Goal: Task Accomplishment & Management: Use online tool/utility

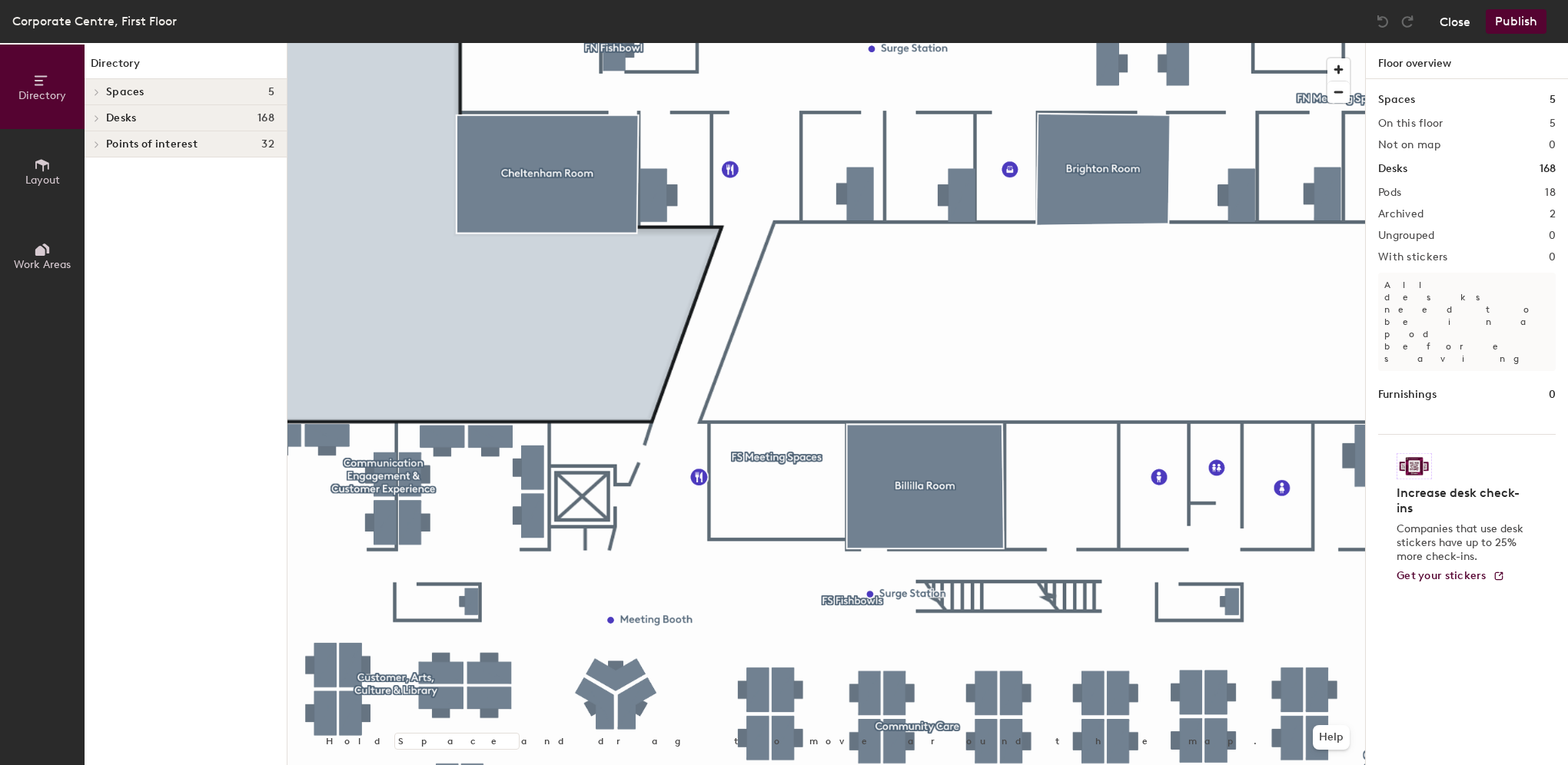
click at [1449, 21] on button "Close" at bounding box center [1454, 21] width 31 height 25
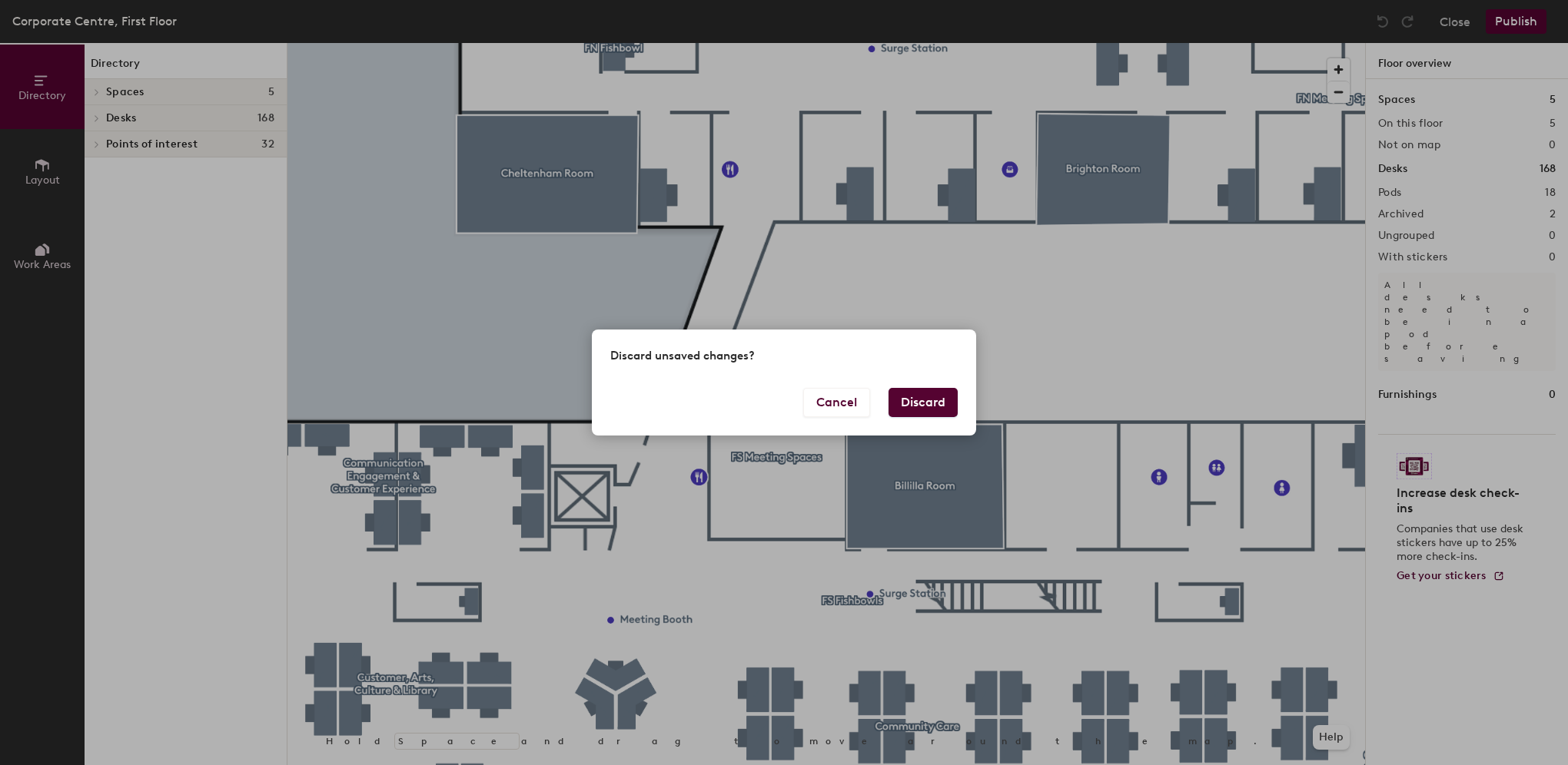
click at [940, 403] on button "Discard" at bounding box center [922, 403] width 69 height 29
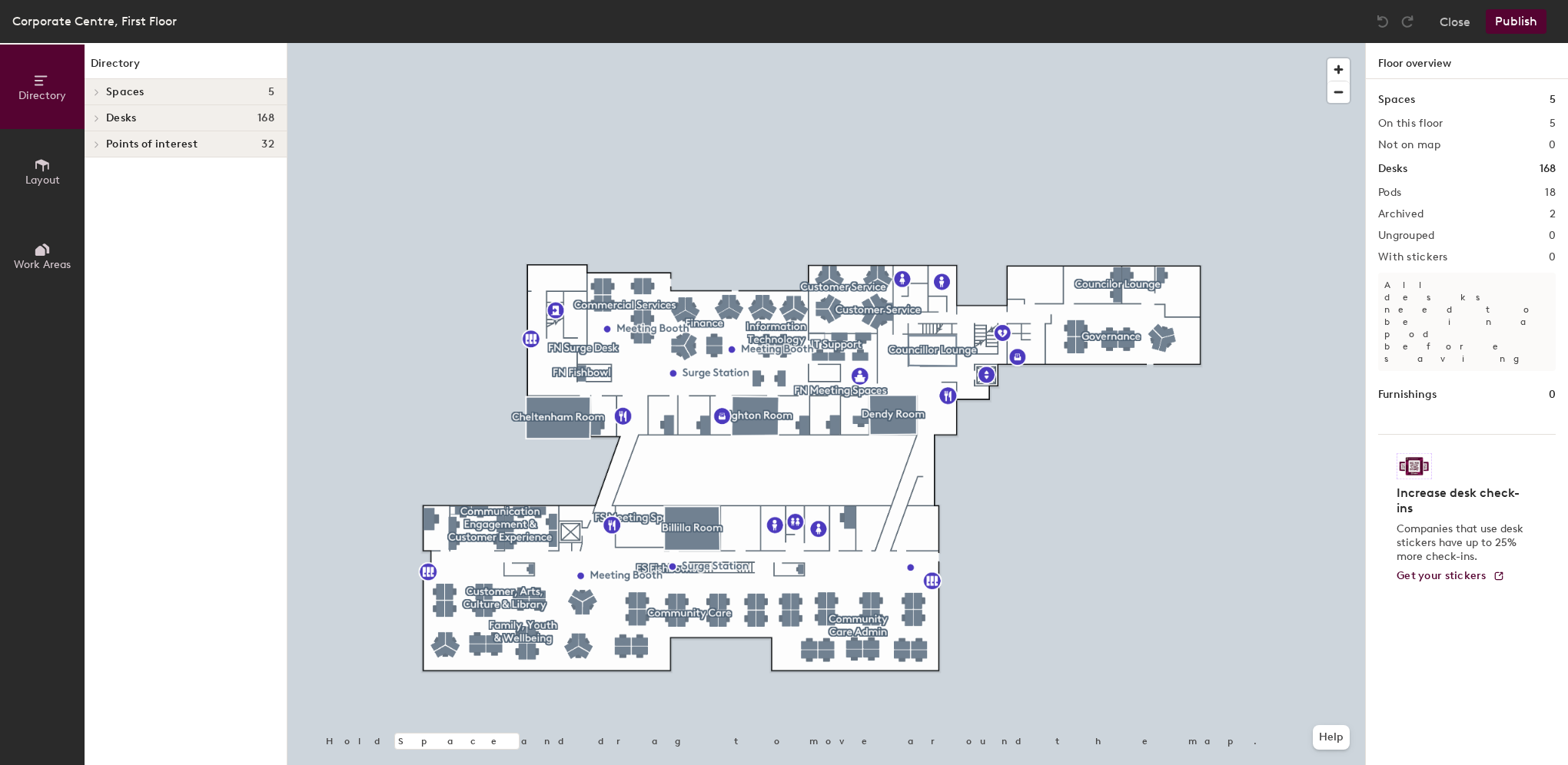
click at [98, 117] on icon at bounding box center [97, 119] width 3 height 6
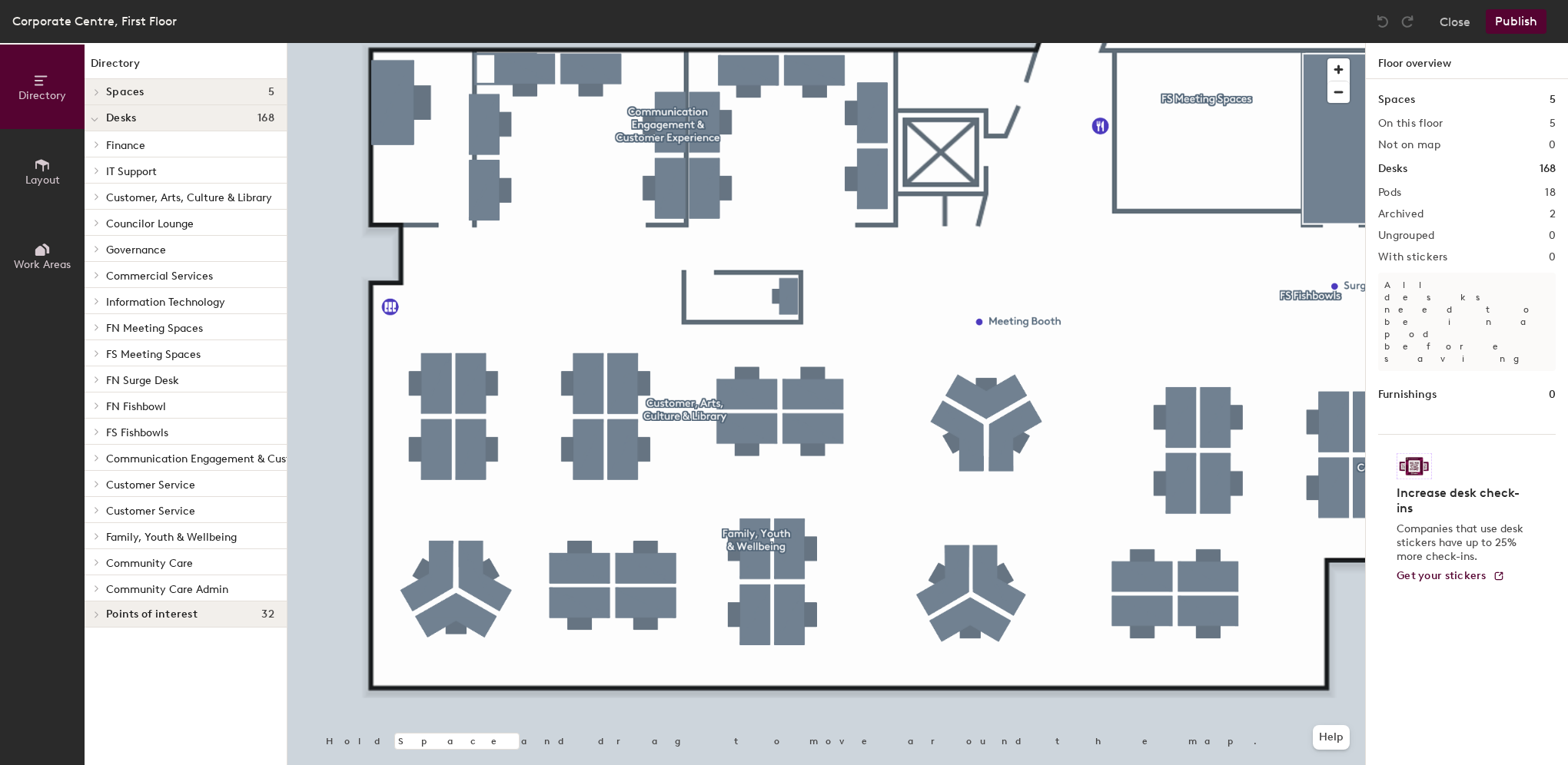
click at [96, 535] on icon at bounding box center [97, 536] width 6 height 8
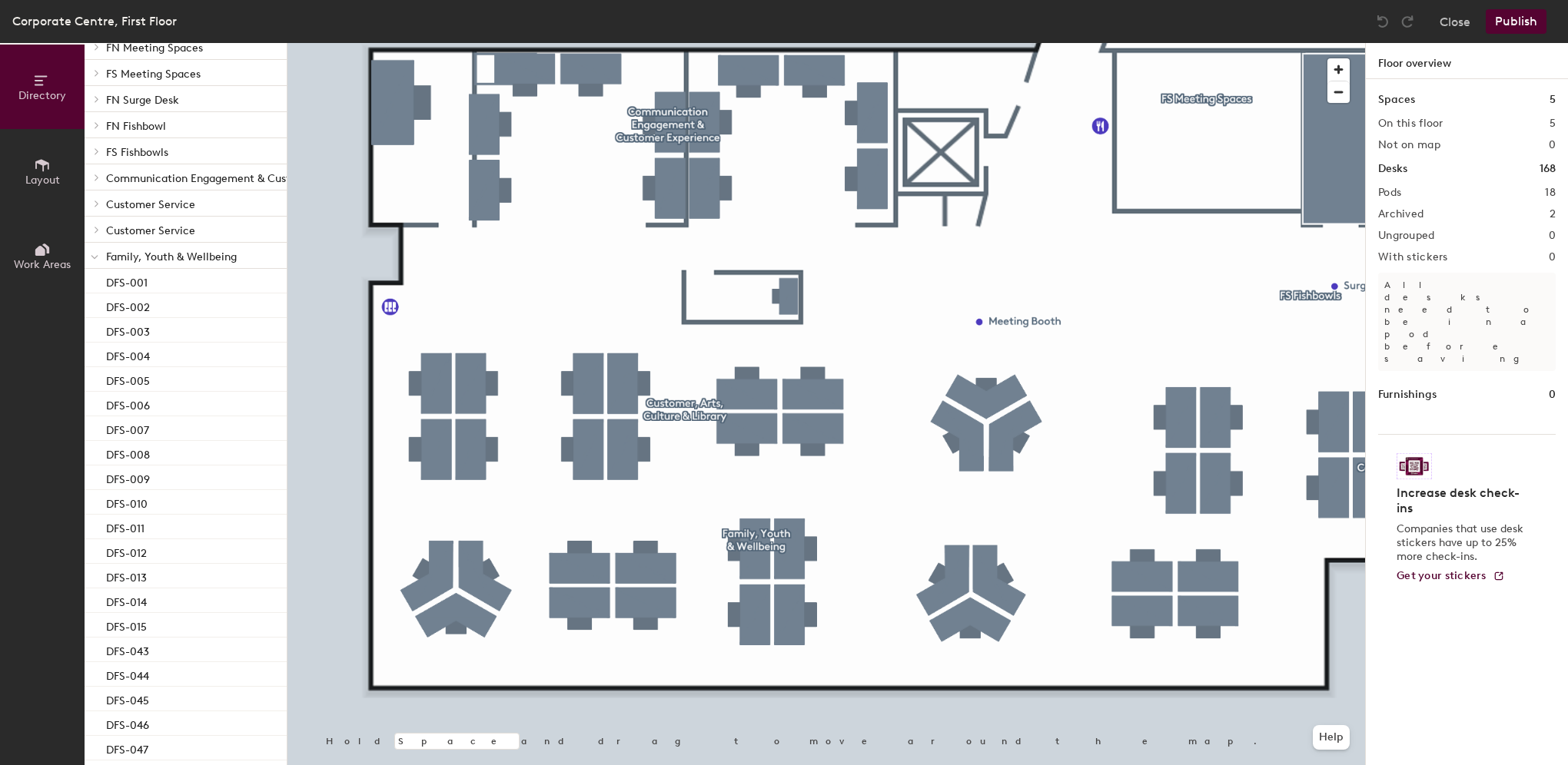
scroll to position [308, 0]
click at [127, 405] on p "DFS-007" at bounding box center [127, 401] width 43 height 17
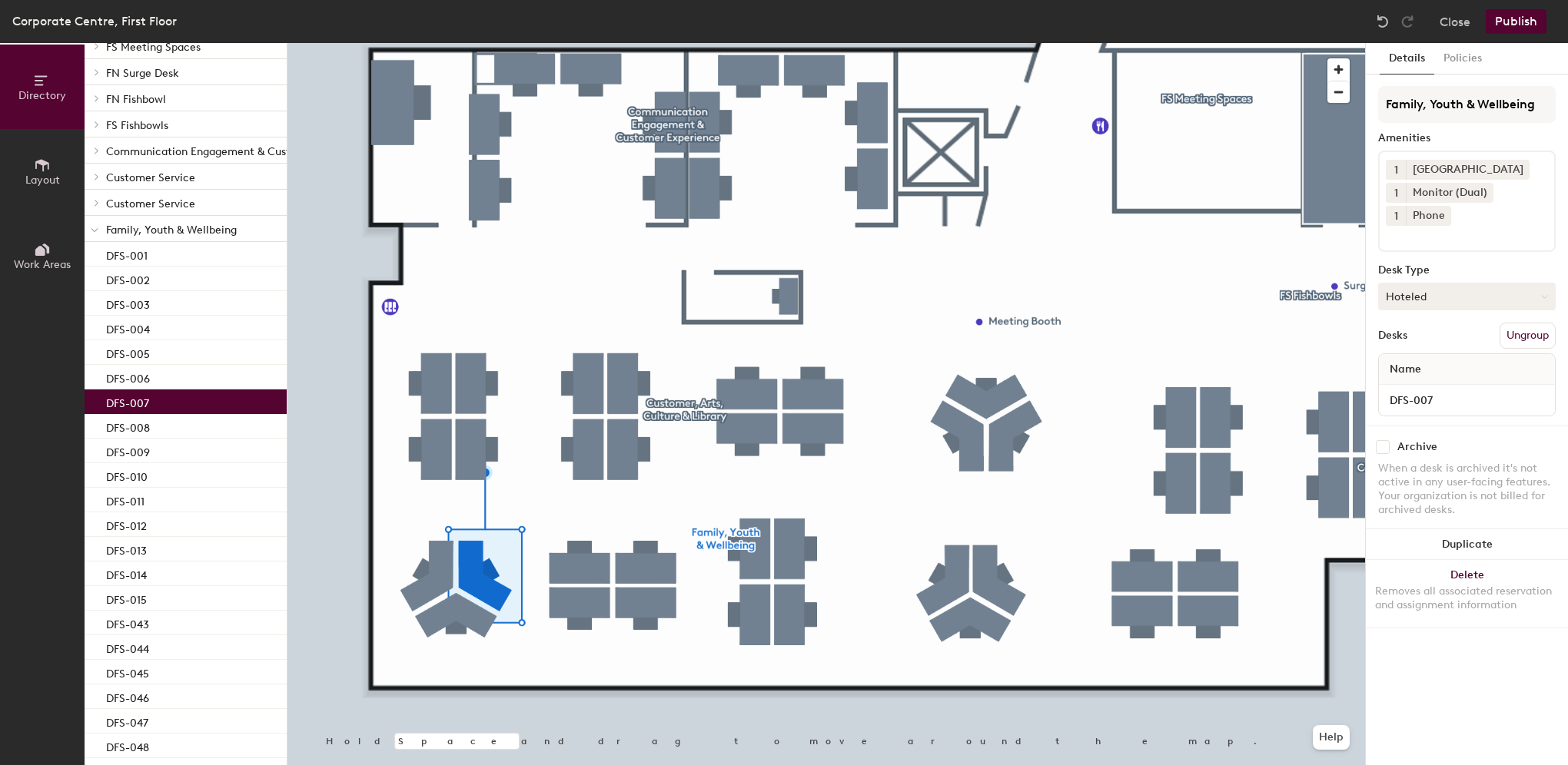
click at [1506, 300] on button "Hoteled" at bounding box center [1467, 296] width 177 height 28
click at [1527, 64] on div "Details Policies" at bounding box center [1466, 59] width 202 height 32
click at [1459, 19] on button "Close" at bounding box center [1454, 21] width 31 height 25
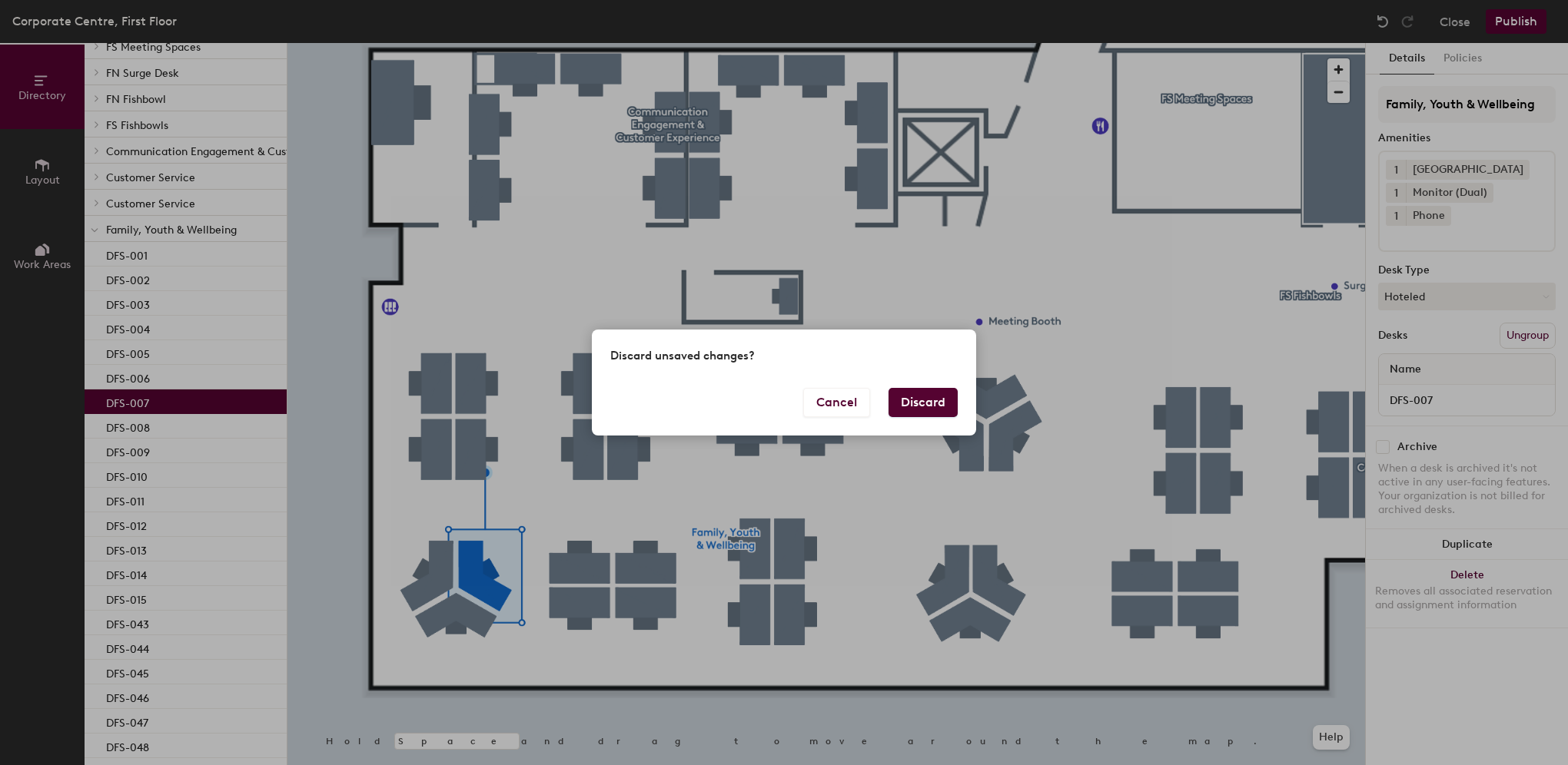
click at [929, 400] on button "Discard" at bounding box center [922, 403] width 69 height 29
